Goal: Task Accomplishment & Management: Use online tool/utility

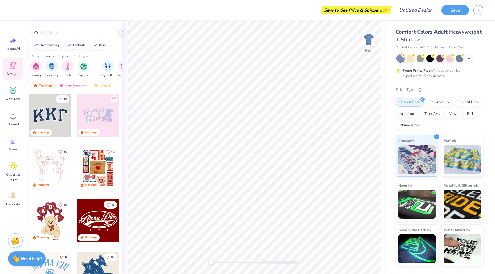
click at [95, 110] on div at bounding box center [98, 115] width 43 height 43
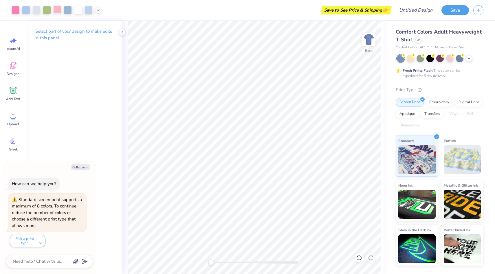
click at [57, 11] on div at bounding box center [57, 9] width 8 height 8
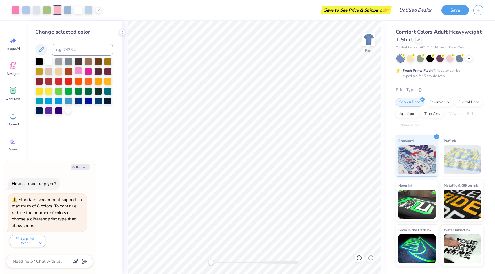
click at [76, 70] on div at bounding box center [79, 71] width 8 height 8
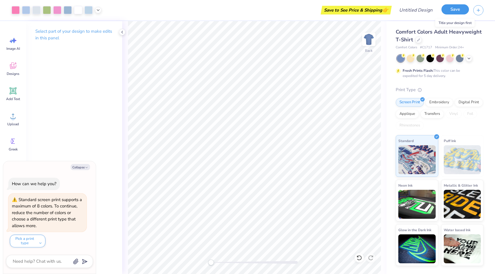
click at [456, 9] on button "Save" at bounding box center [454, 9] width 27 height 10
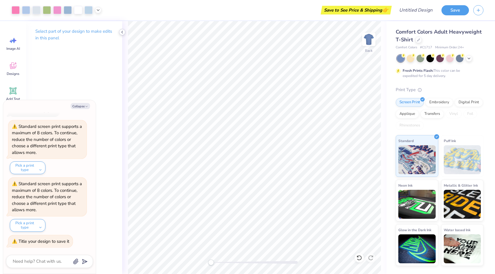
click at [124, 32] on icon at bounding box center [122, 32] width 5 height 5
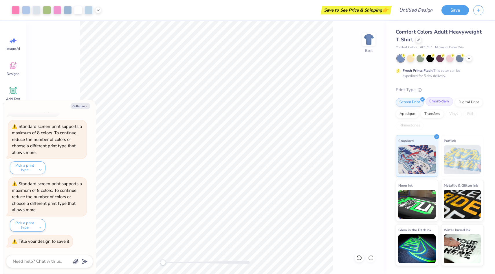
click at [436, 101] on div "Embroidery" at bounding box center [438, 101] width 27 height 9
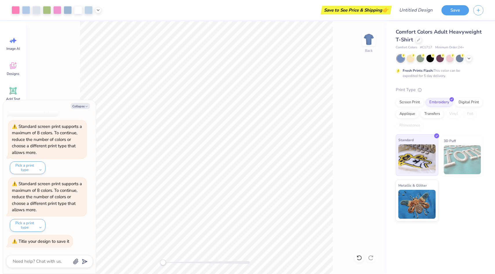
click at [414, 155] on img at bounding box center [416, 158] width 37 height 29
click at [458, 152] on img at bounding box center [462, 159] width 37 height 29
click at [423, 193] on img at bounding box center [416, 203] width 37 height 29
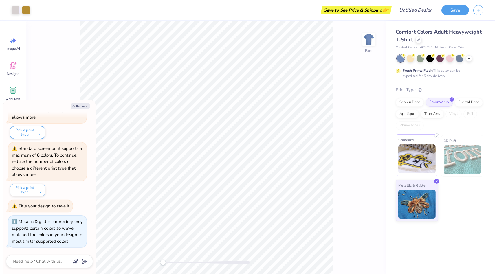
click at [415, 164] on img at bounding box center [416, 158] width 37 height 29
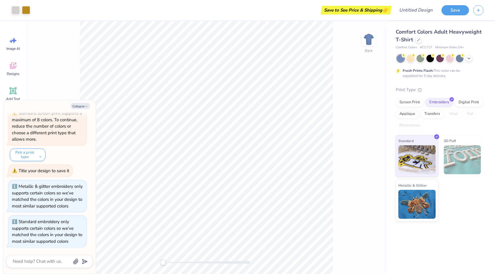
click at [462, 160] on img at bounding box center [462, 159] width 37 height 29
click at [65, 37] on div "Back" at bounding box center [206, 147] width 360 height 253
click at [83, 105] on button "Collapse" at bounding box center [80, 106] width 19 height 6
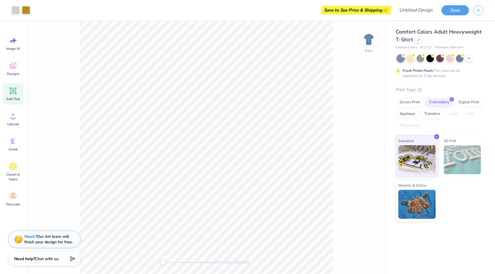
click at [14, 94] on icon at bounding box center [13, 91] width 9 height 9
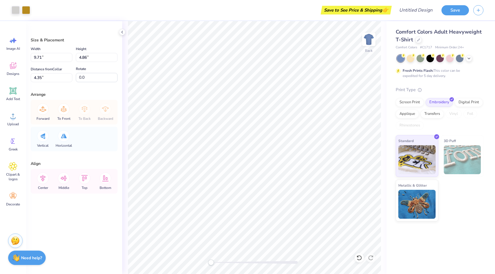
click at [9, 261] on div "Need help? Chat with us." at bounding box center [27, 258] width 38 height 14
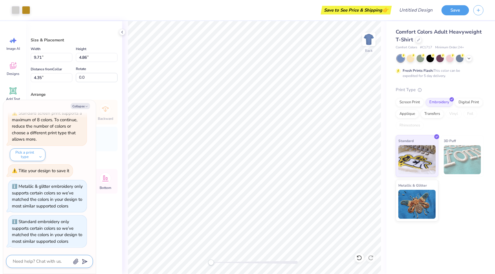
click at [26, 264] on textarea at bounding box center [41, 262] width 59 height 8
type textarea "x"
